Goal: Task Accomplishment & Management: Complete application form

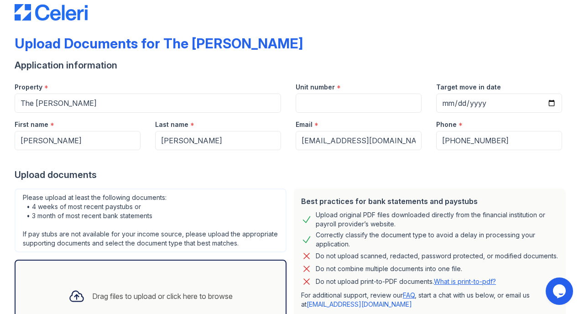
scroll to position [17, 0]
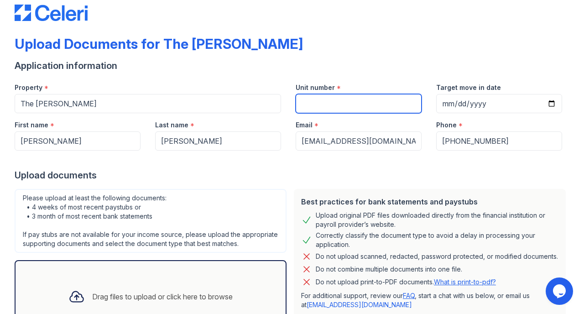
click at [353, 106] on input "Unit number" at bounding box center [359, 103] width 126 height 19
type input "A1"
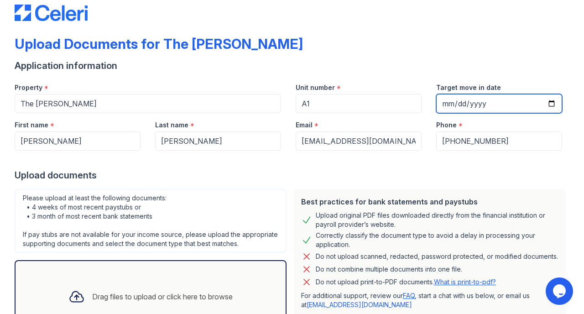
click at [464, 106] on input "Target move in date" at bounding box center [499, 103] width 126 height 19
click at [553, 106] on input "Target move in date" at bounding box center [499, 103] width 126 height 19
type input "[DATE]"
click at [302, 164] on div at bounding box center [292, 160] width 555 height 18
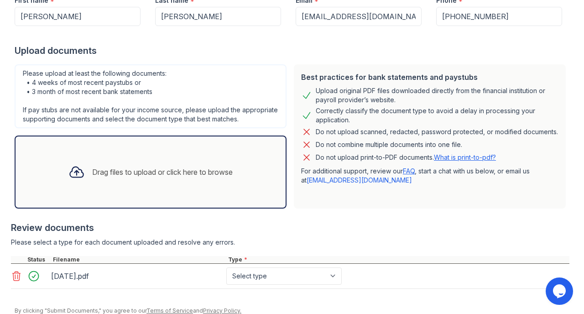
scroll to position [177, 0]
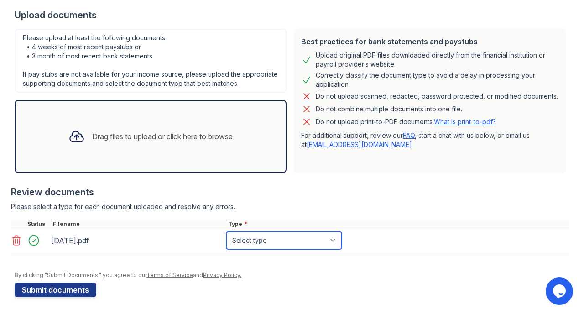
click at [226, 232] on select "Select type Paystub Bank Statement Offer Letter Tax Documents Benefit Award Let…" at bounding box center [283, 240] width 115 height 17
select select "bank_statement"
click option "Bank Statement" at bounding box center [0, 0] width 0 height 0
click at [393, 226] on div "Type *" at bounding box center [397, 223] width 343 height 7
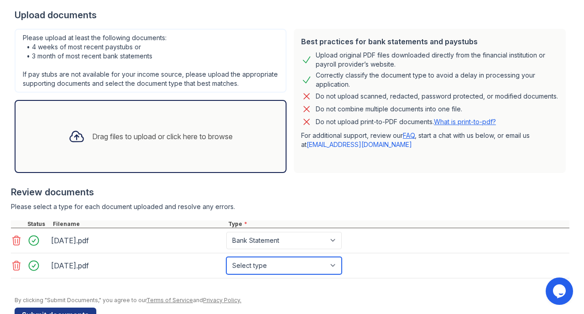
click at [226, 257] on select "Select type Paystub Bank Statement Offer Letter Tax Documents Benefit Award Let…" at bounding box center [283, 265] width 115 height 17
select select "bank_statement"
click option "Bank Statement" at bounding box center [0, 0] width 0 height 0
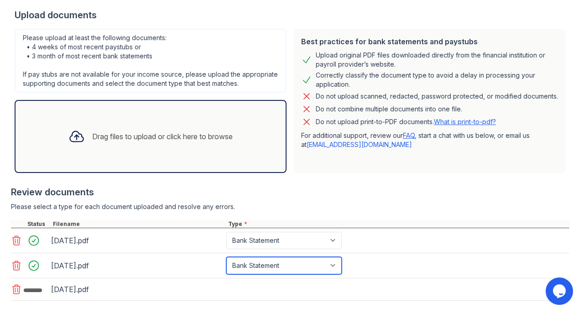
scroll to position [226, 0]
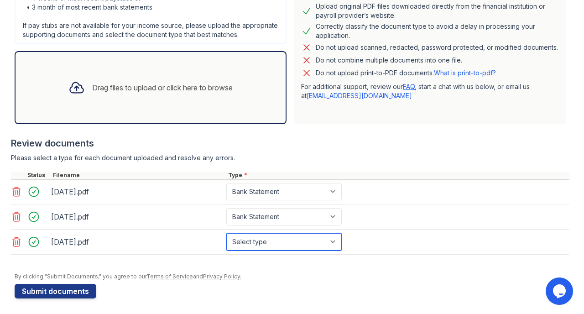
click at [226, 233] on select "Select type Paystub Bank Statement Offer Letter Tax Documents Benefit Award Let…" at bounding box center [283, 241] width 115 height 17
select select "bank_statement"
click option "Bank Statement" at bounding box center [0, 0] width 0 height 0
click at [375, 156] on div "Please select a type for each document uploaded and resolve any errors." at bounding box center [290, 157] width 558 height 9
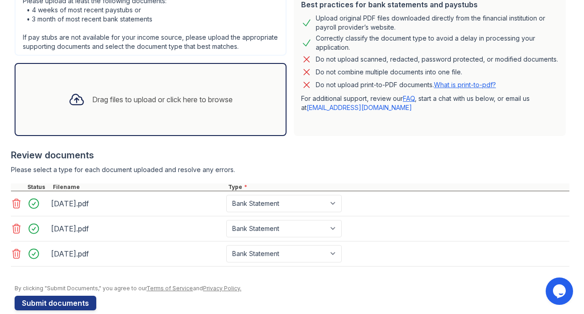
scroll to position [229, 0]
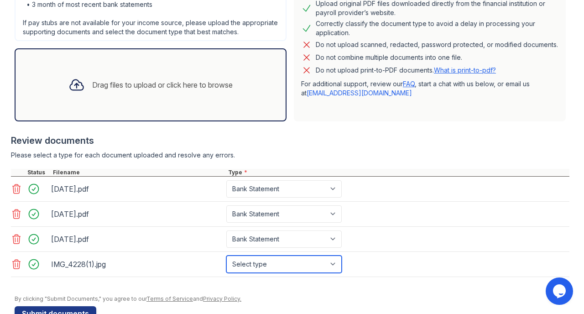
click at [226, 255] on select "Select type Paystub Bank Statement Offer Letter Tax Documents Benefit Award Let…" at bounding box center [283, 263] width 115 height 17
select select "other"
click option "Other" at bounding box center [0, 0] width 0 height 0
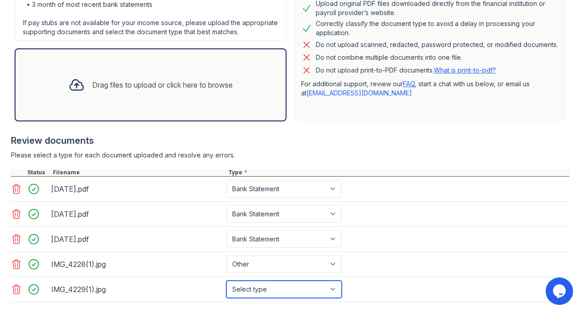
click at [226, 281] on select "Select type Paystub Bank Statement Offer Letter Tax Documents Benefit Award Let…" at bounding box center [283, 289] width 115 height 17
select select "other"
click option "Other" at bounding box center [0, 0] width 0 height 0
click at [382, 156] on div "Please select a type for each document uploaded and resolve any errors." at bounding box center [290, 155] width 558 height 9
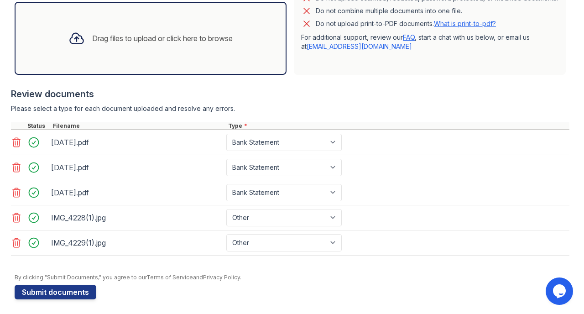
scroll to position [275, 0]
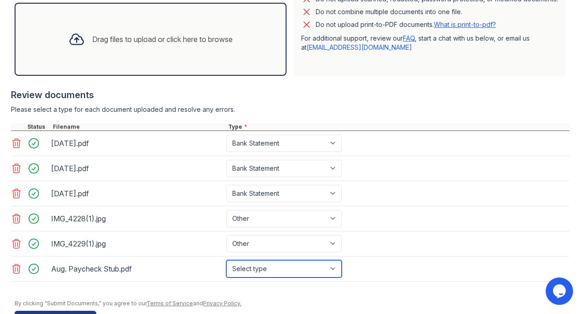
click at [226, 260] on select "Select type Paystub Bank Statement Offer Letter Tax Documents Benefit Award Let…" at bounding box center [283, 268] width 115 height 17
select select "paystub"
click option "Paystub" at bounding box center [0, 0] width 0 height 0
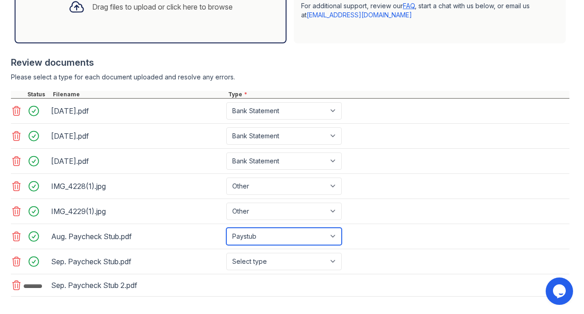
scroll to position [352, 0]
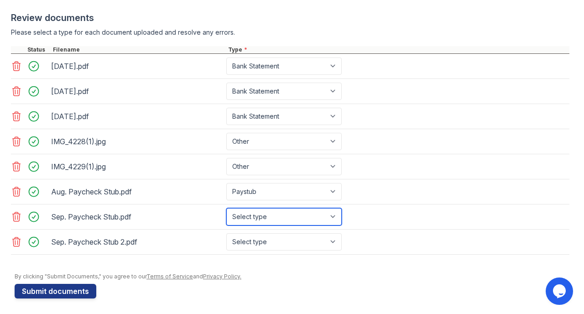
select select "paystub"
click option "Paystub" at bounding box center [0, 0] width 0 height 0
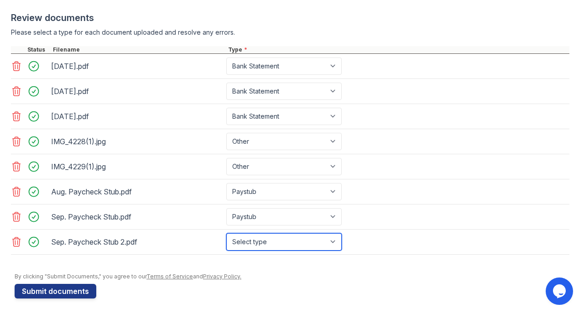
click at [226, 233] on select "Select type Paystub Bank Statement Offer Letter Tax Documents Benefit Award Let…" at bounding box center [283, 241] width 115 height 17
select select "paystub"
click option "Paystub" at bounding box center [0, 0] width 0 height 0
click at [376, 272] on div at bounding box center [292, 268] width 555 height 9
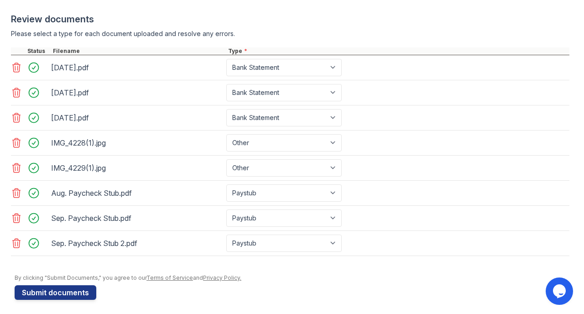
scroll to position [354, 0]
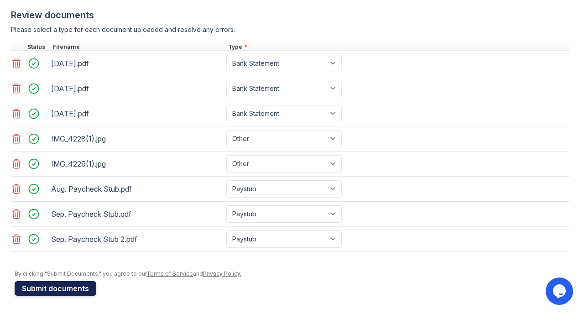
click at [69, 287] on button "Submit documents" at bounding box center [56, 288] width 82 height 15
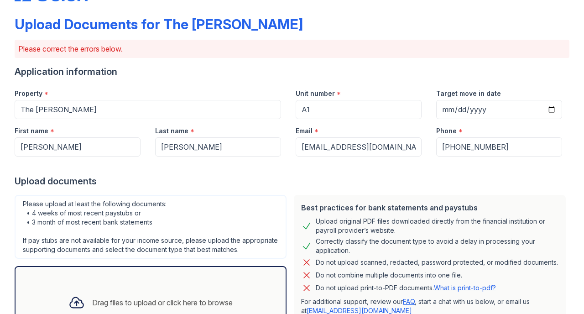
scroll to position [0, 0]
